Goal: Download file/media

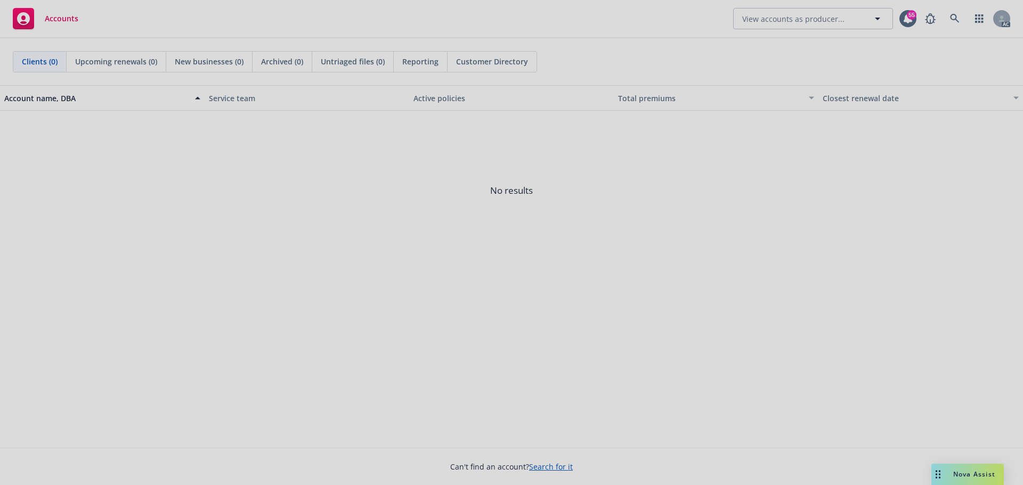
click at [951, 16] on div at bounding box center [511, 242] width 1023 height 485
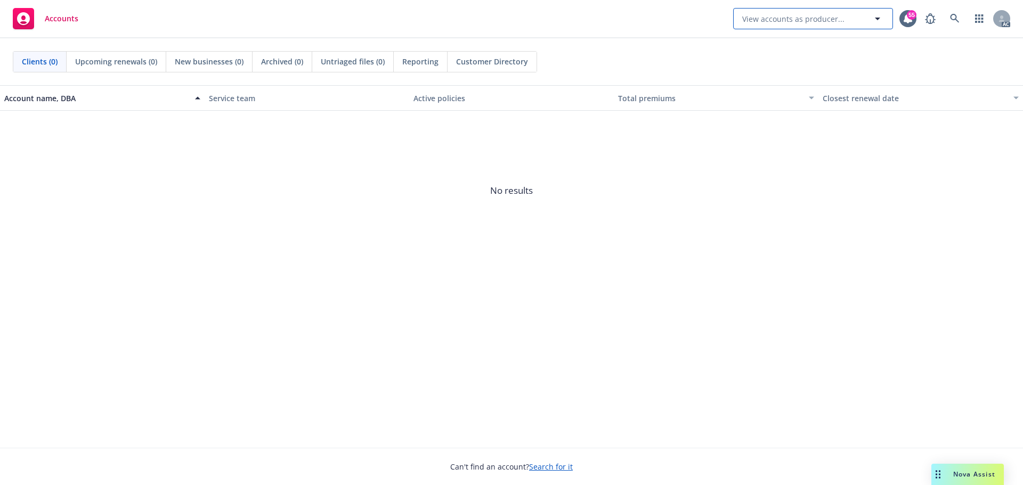
click at [833, 22] on span "View accounts as producer..." at bounding box center [793, 18] width 102 height 11
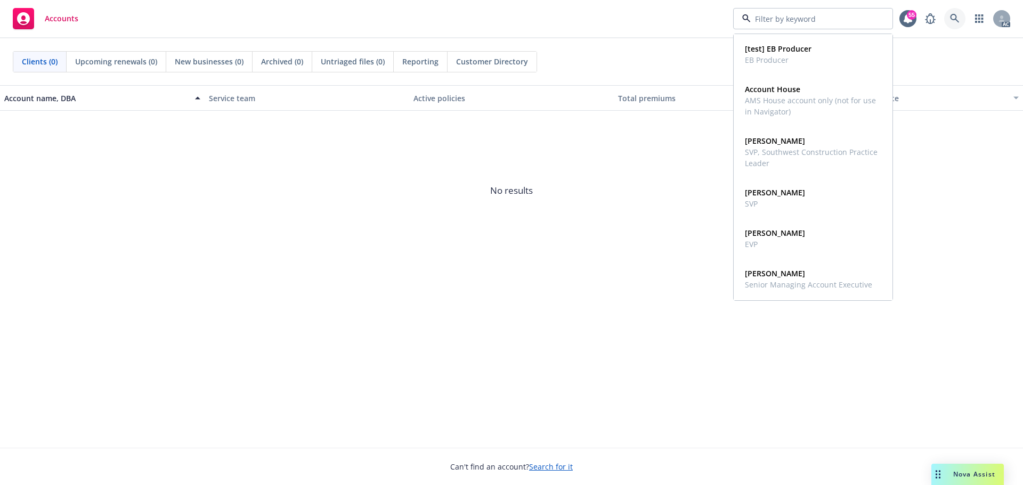
click at [953, 20] on icon at bounding box center [955, 19] width 10 height 10
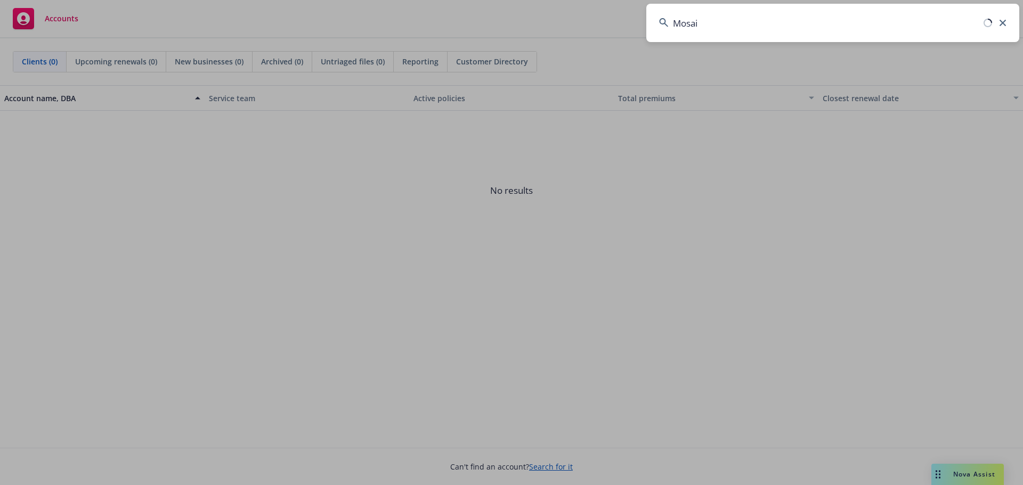
type input "Mosaic"
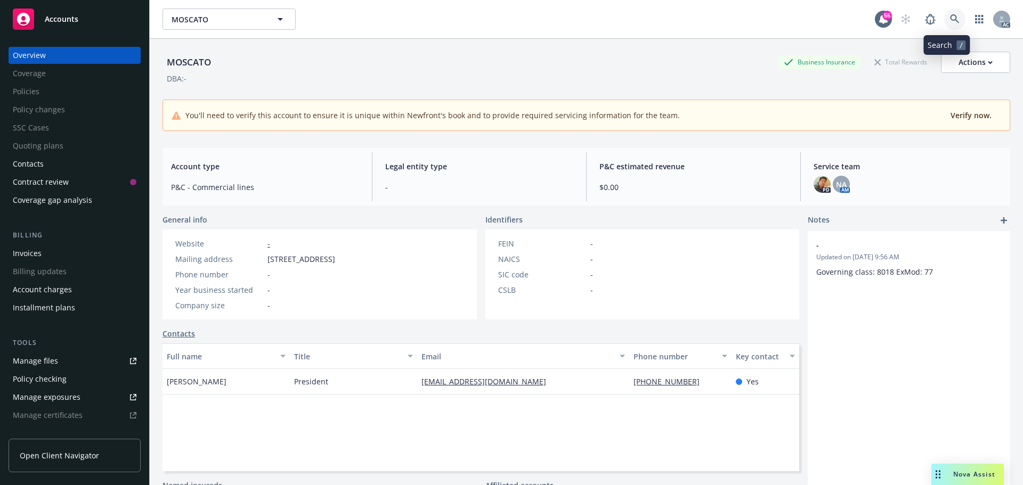
click at [952, 22] on link at bounding box center [954, 19] width 21 height 21
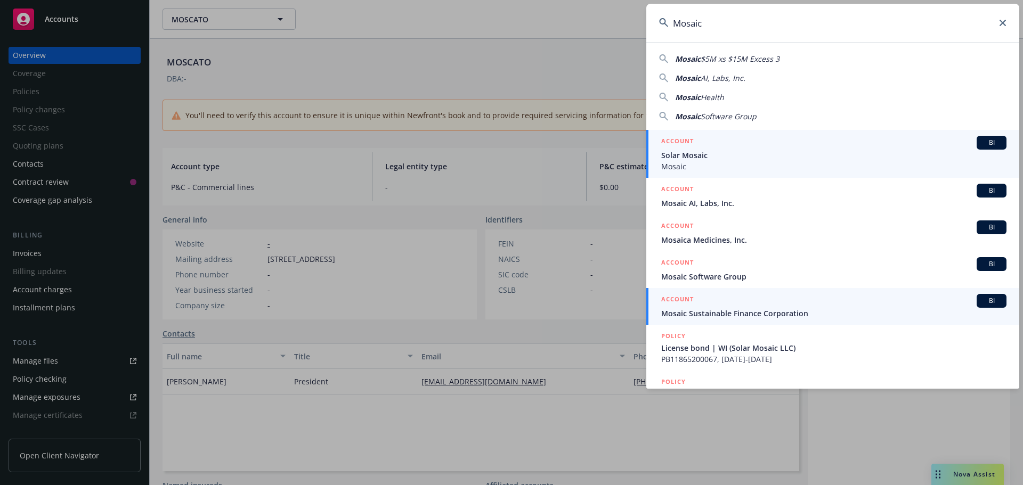
type input "Mosaic"
click at [732, 309] on span "Mosaic Sustainable Finance Corporation" at bounding box center [833, 313] width 345 height 11
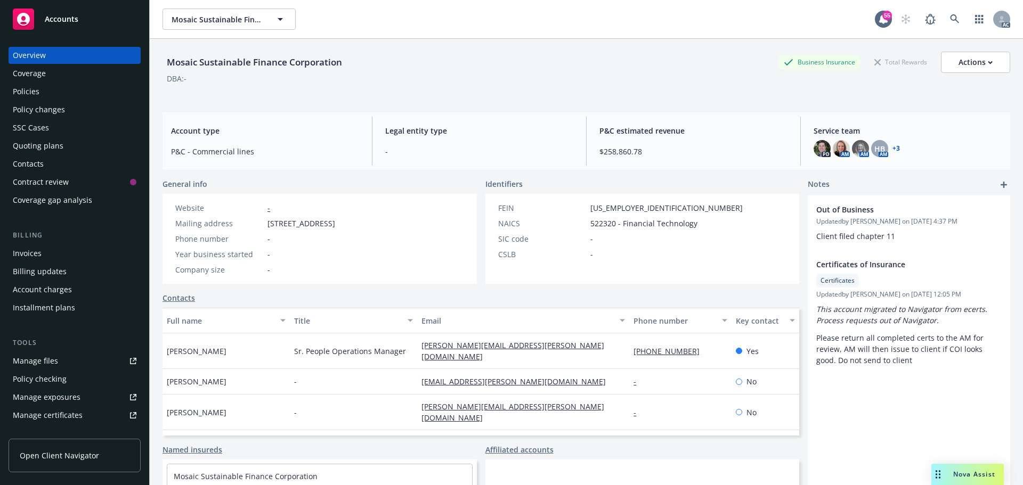
click at [46, 92] on div "Policies" at bounding box center [75, 91] width 124 height 17
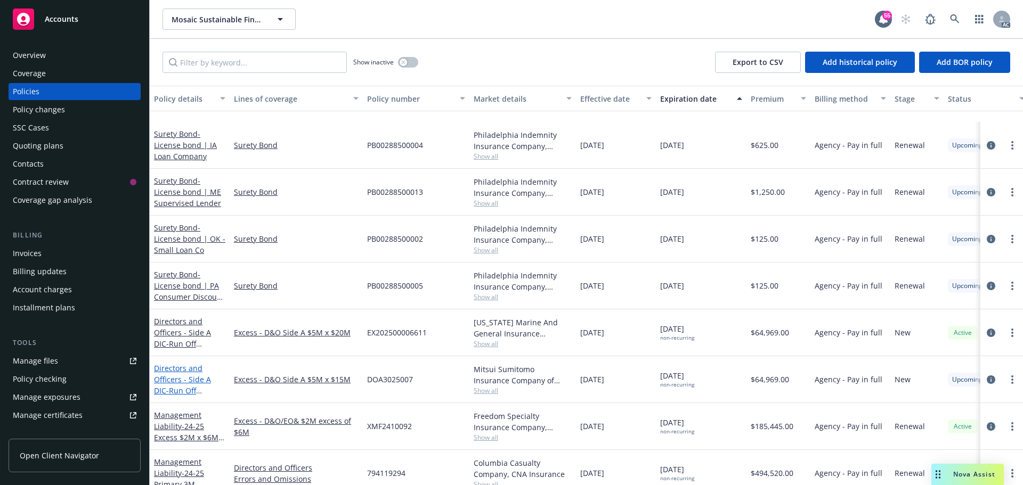
scroll to position [3037, 0]
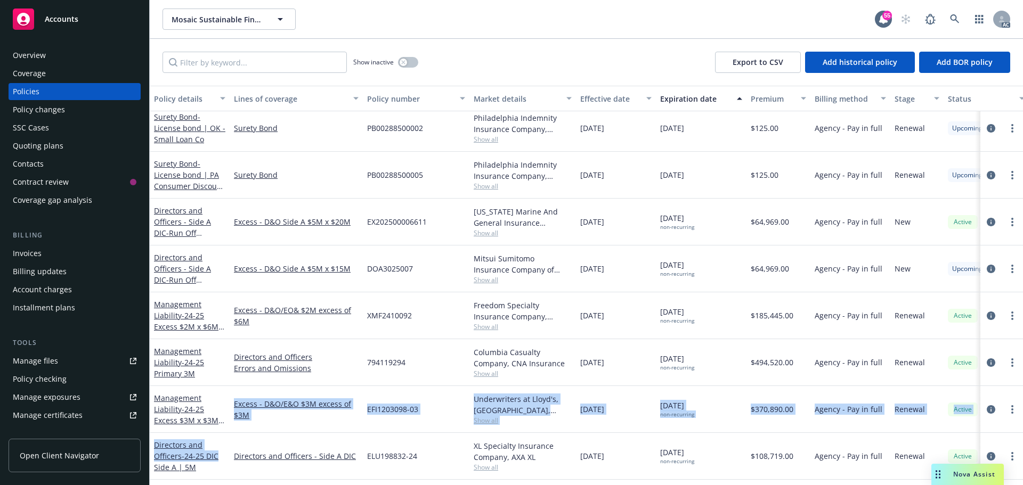
drag, startPoint x: 223, startPoint y: 444, endPoint x: 221, endPoint y: 451, distance: 6.9
click at [221, 451] on div "Surety Bond - License bond | ME Supervised Lender Surety Bond PB00288500013 Phi…" at bounding box center [664, 271] width 1028 height 426
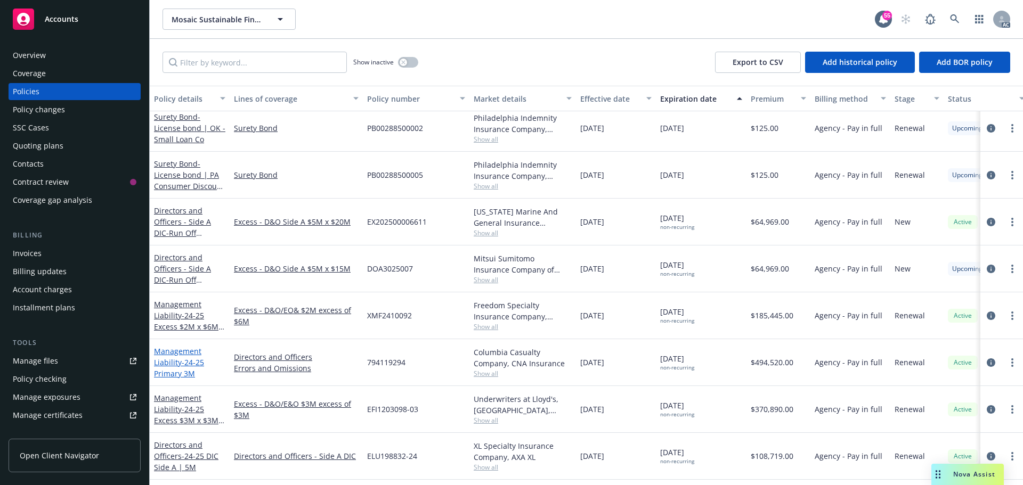
click at [181, 360] on span "- 24-25 Primary 3M" at bounding box center [179, 368] width 50 height 21
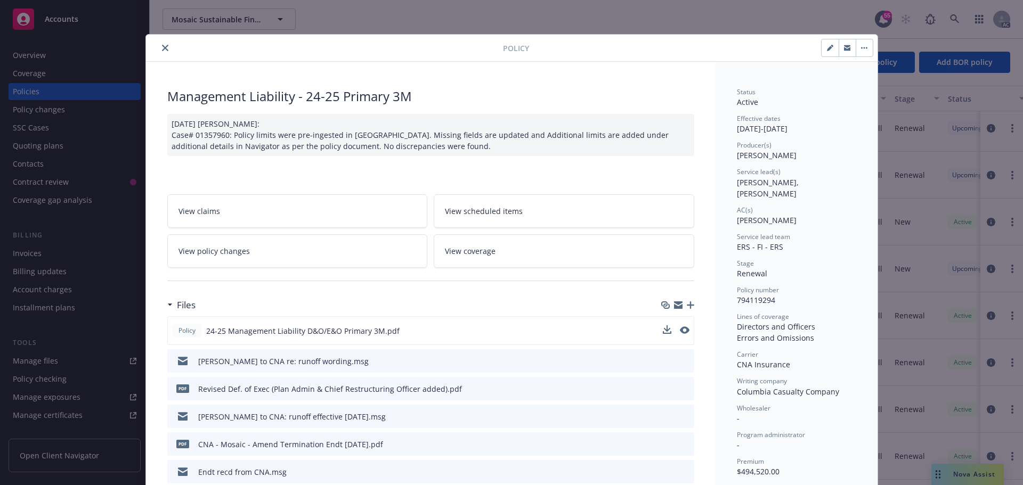
scroll to position [53, 0]
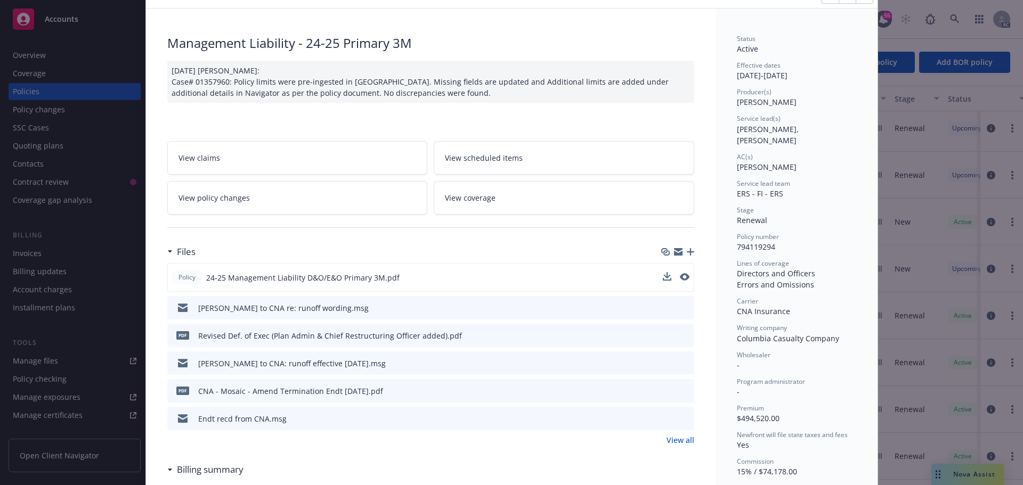
click at [376, 282] on span "24-25 Management Liability D&O/E&O Primary 3M.pdf" at bounding box center [302, 277] width 193 height 11
click at [662, 278] on icon "download file" at bounding box center [666, 277] width 9 height 9
click at [662, 274] on icon "download file" at bounding box center [666, 277] width 9 height 9
click at [330, 394] on div "CNA - Mosaic - Amend Termination Endt [DATE].pdf" at bounding box center [290, 391] width 185 height 11
click at [665, 387] on icon "download file" at bounding box center [666, 390] width 9 height 9
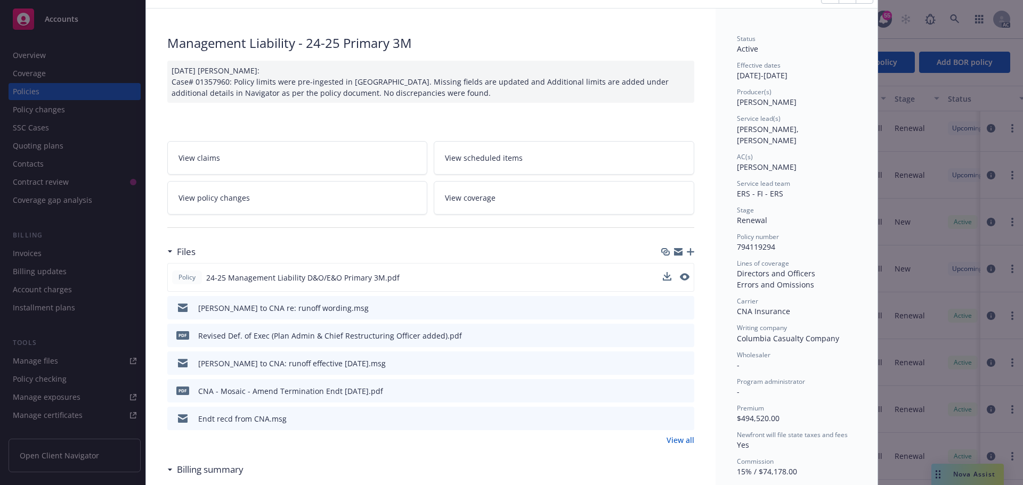
click at [292, 364] on div "[PERSON_NAME] to CNA: runoff effective [DATE].msg" at bounding box center [292, 363] width 188 height 11
click at [664, 361] on icon "download file" at bounding box center [666, 363] width 9 height 9
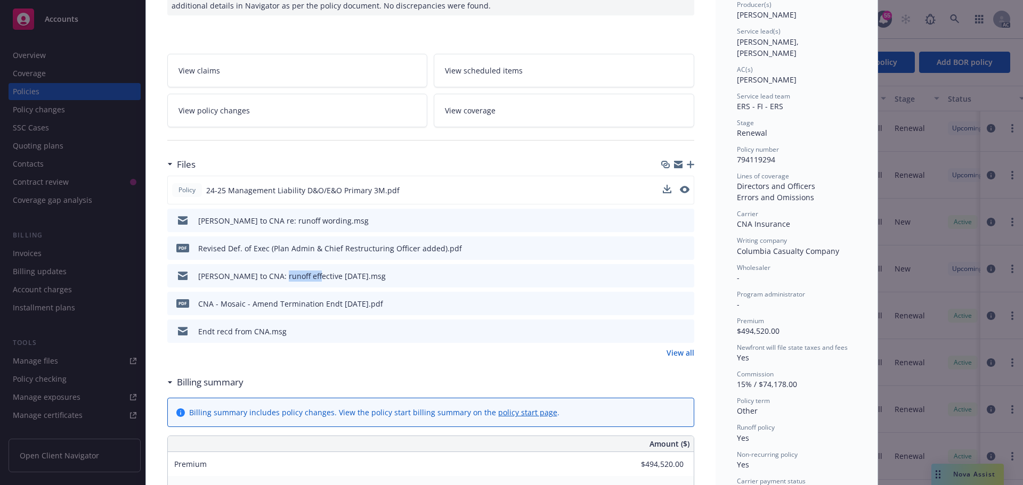
scroll to position [160, 0]
